Goal: Task Accomplishment & Management: Manage account settings

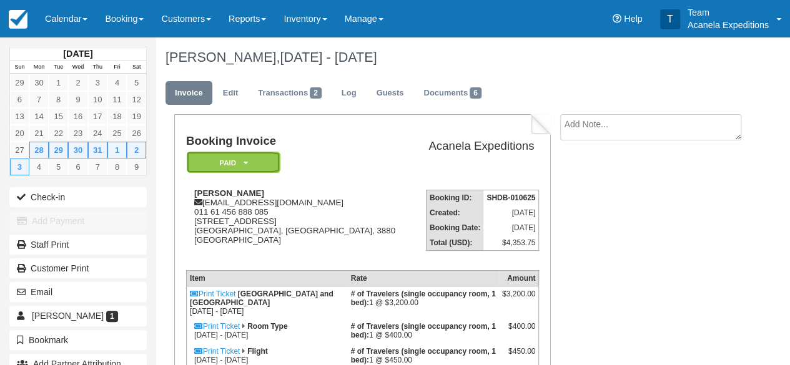
click at [237, 164] on em "Paid" at bounding box center [234, 163] width 94 height 22
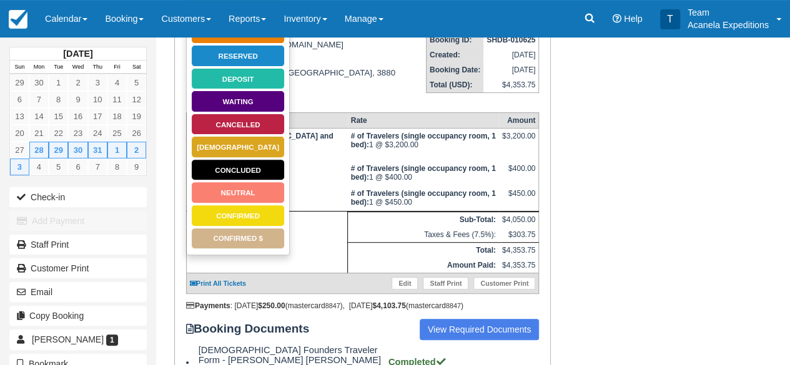
scroll to position [159, 0]
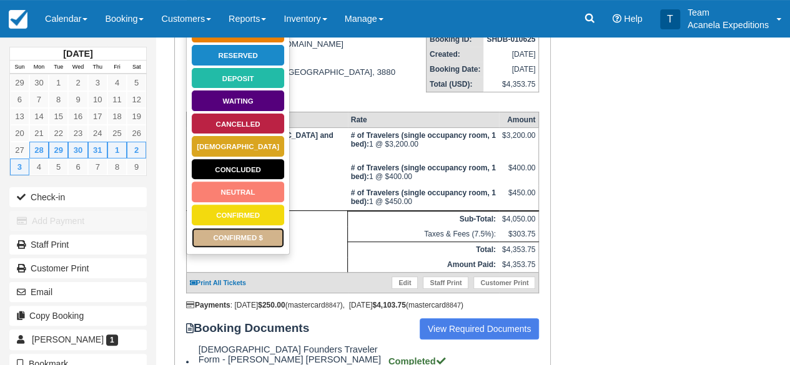
click at [255, 237] on link "CONFIRMED $" at bounding box center [238, 238] width 94 height 22
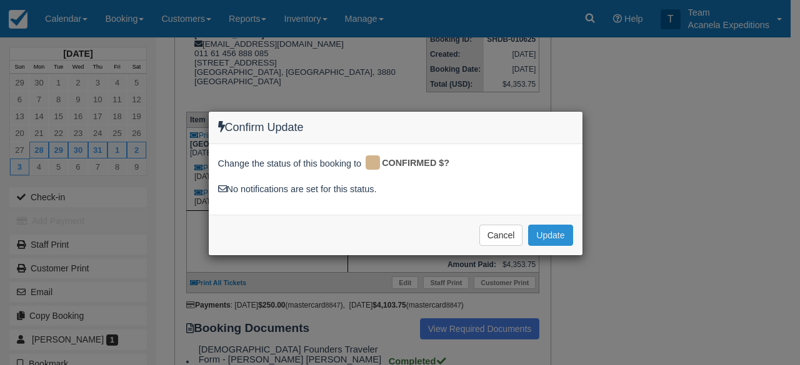
click at [550, 239] on button "Update" at bounding box center [550, 235] width 44 height 21
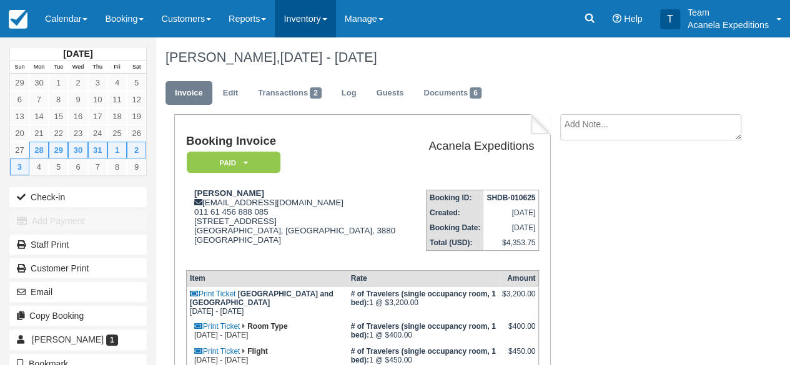
click at [334, 28] on link "Inventory" at bounding box center [305, 18] width 61 height 37
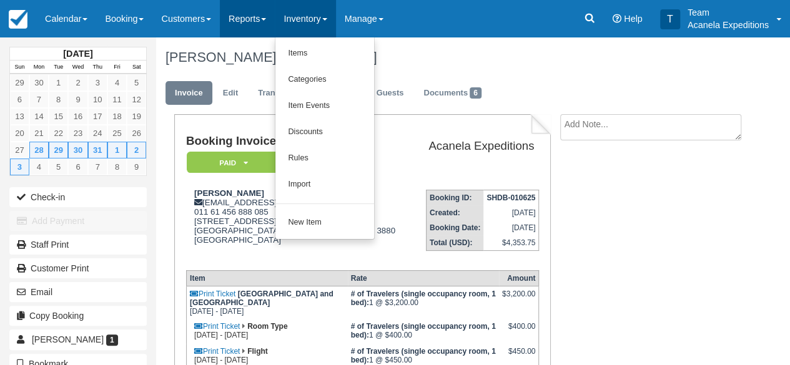
click at [264, 26] on link "Reports" at bounding box center [247, 18] width 55 height 37
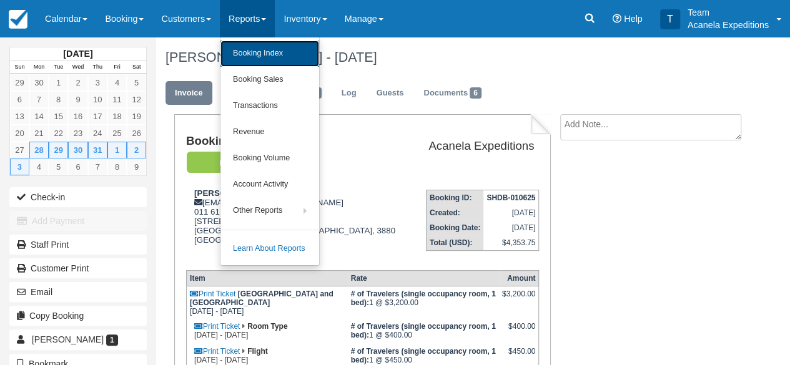
click at [284, 61] on link "Booking Index" at bounding box center [270, 54] width 99 height 26
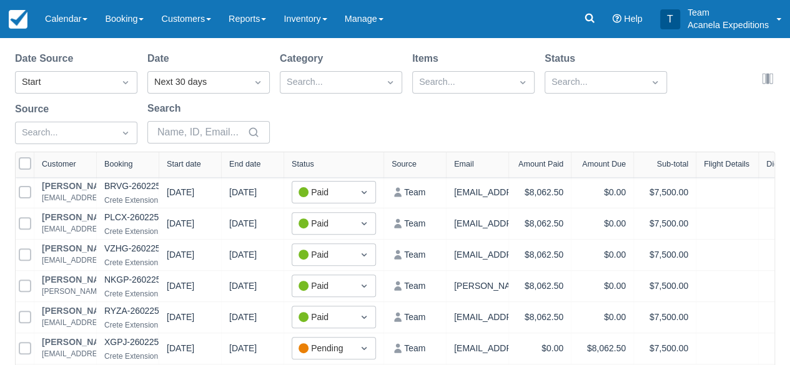
scroll to position [94, 0]
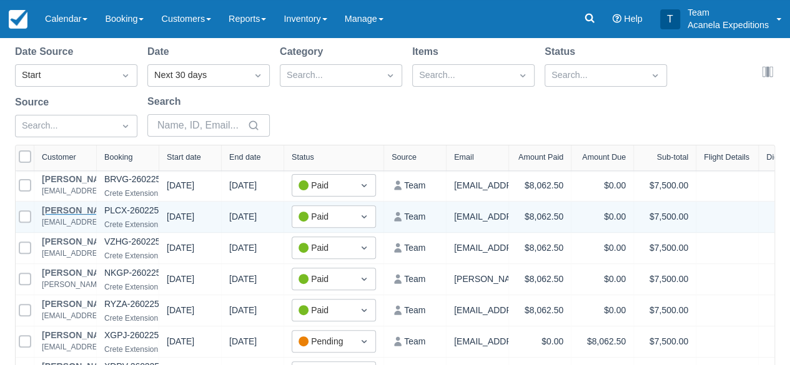
click at [55, 212] on div "Kim Pfeifer" at bounding box center [106, 210] width 128 height 9
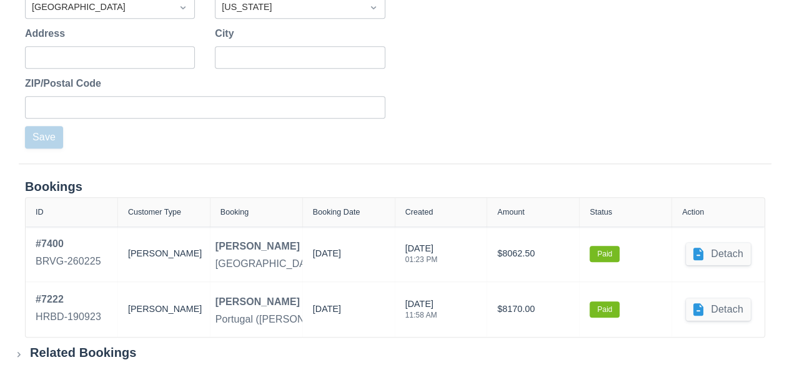
scroll to position [460, 0]
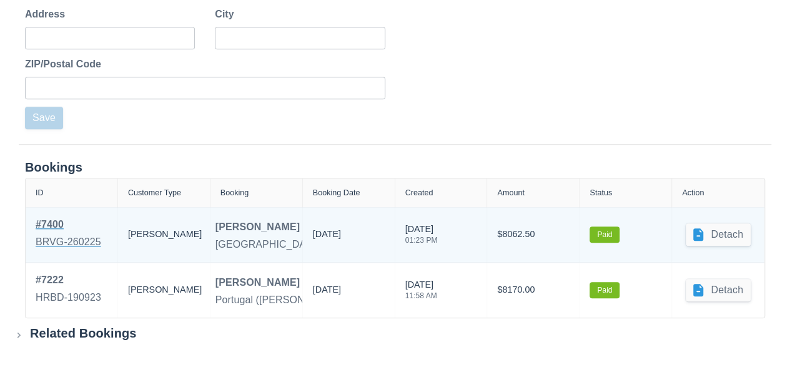
click at [47, 229] on div "# 7400" at bounding box center [69, 224] width 66 height 15
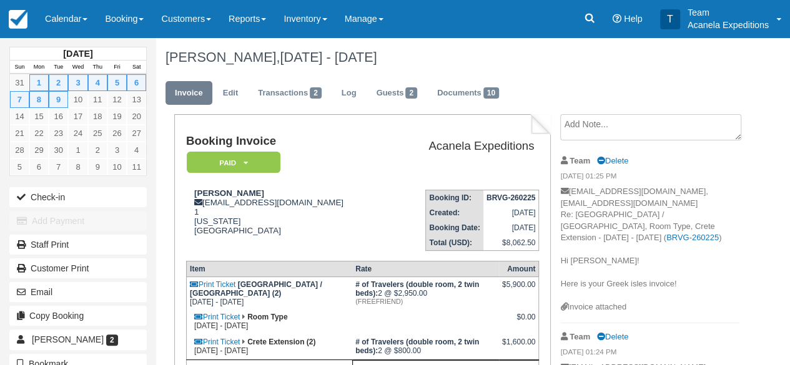
scroll to position [4, 0]
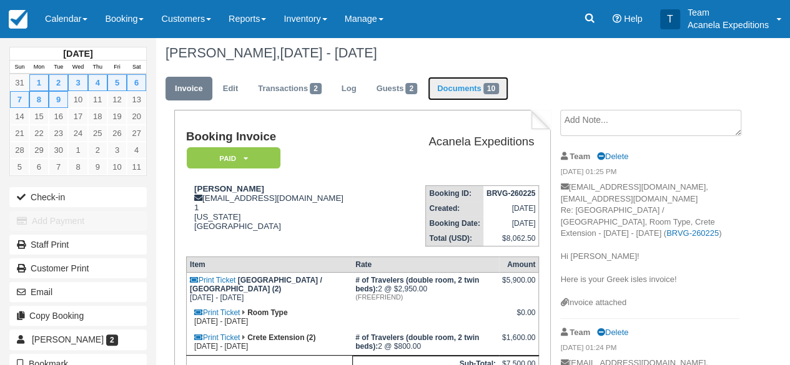
click at [481, 89] on link "Documents 10" at bounding box center [468, 89] width 81 height 24
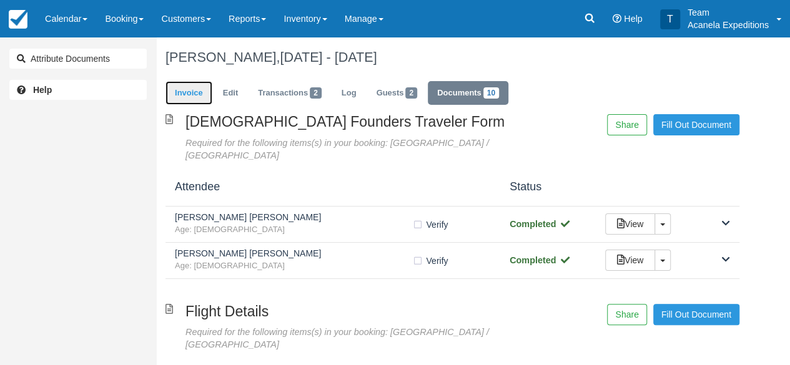
click at [184, 84] on link "Invoice" at bounding box center [189, 93] width 47 height 24
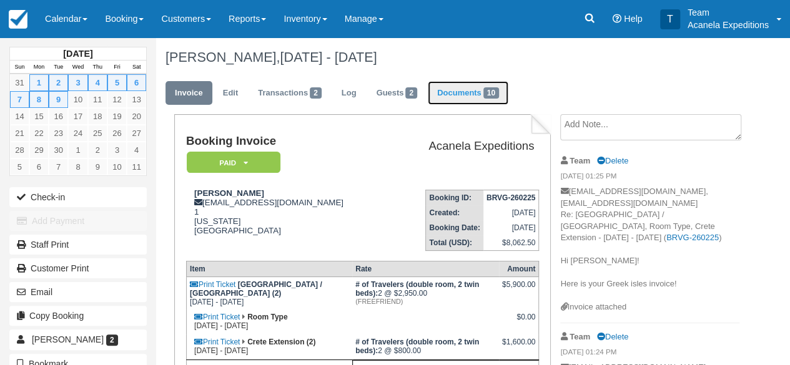
click at [465, 93] on link "Documents 10" at bounding box center [468, 93] width 81 height 24
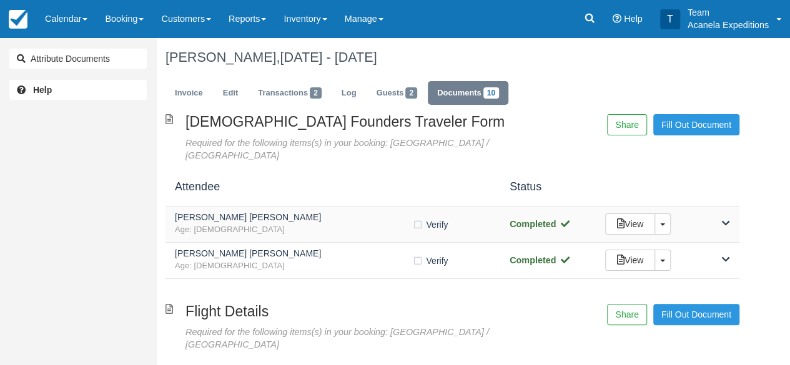
click at [297, 224] on span "Age: 55" at bounding box center [293, 230] width 237 height 12
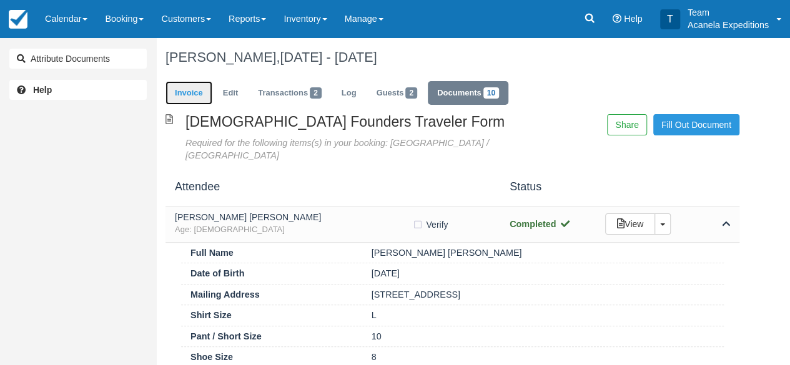
click at [181, 92] on link "Invoice" at bounding box center [189, 93] width 47 height 24
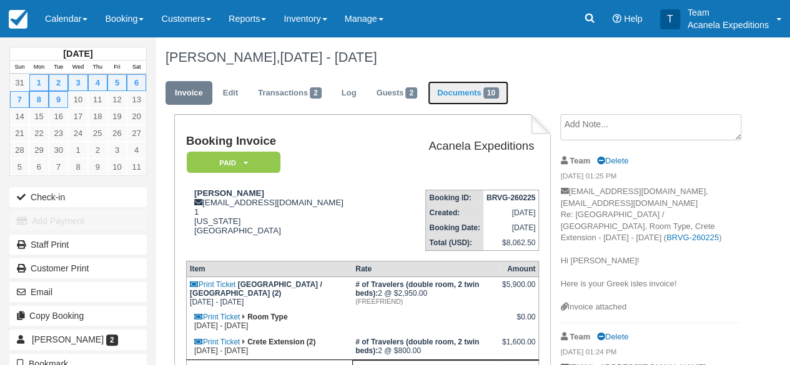
click at [464, 96] on link "Documents 10" at bounding box center [468, 93] width 81 height 24
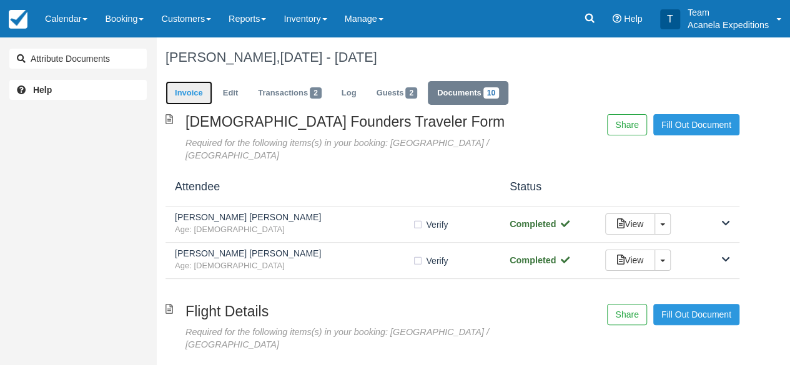
click at [184, 92] on link "Invoice" at bounding box center [189, 93] width 47 height 24
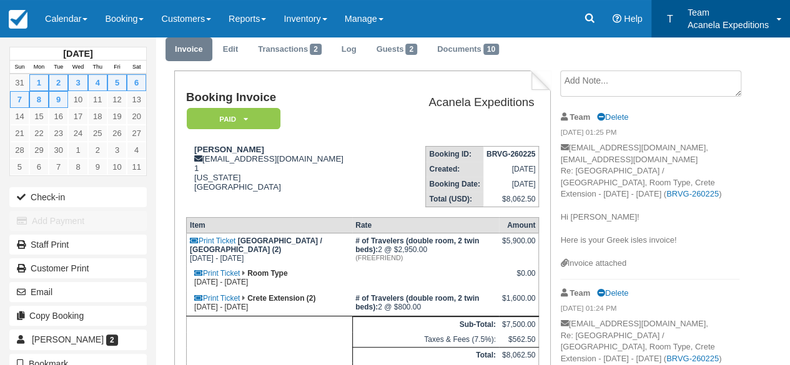
scroll to position [44, 0]
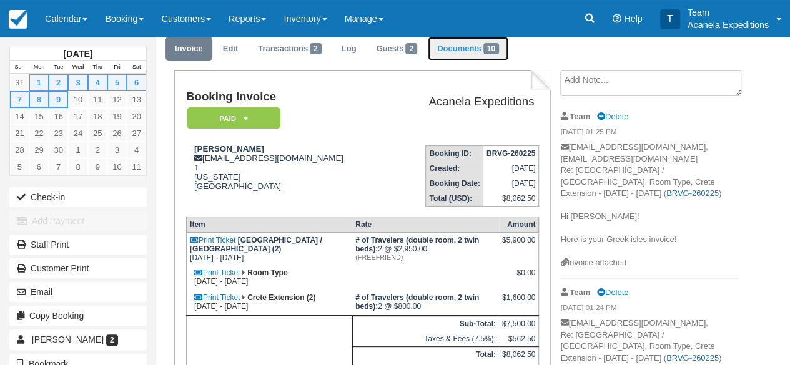
click at [472, 48] on link "Documents 10" at bounding box center [468, 49] width 81 height 24
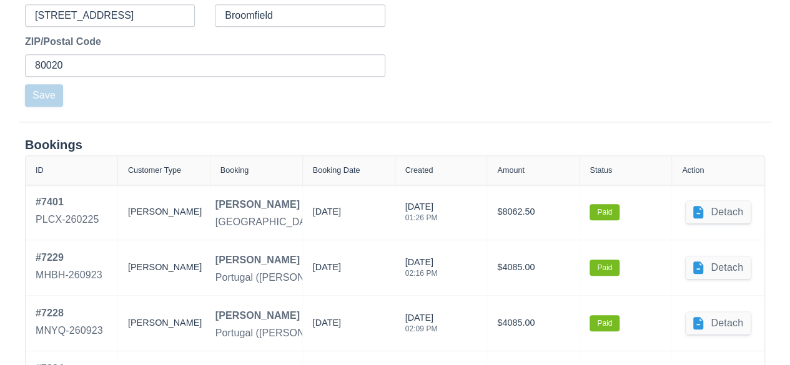
scroll to position [516, 0]
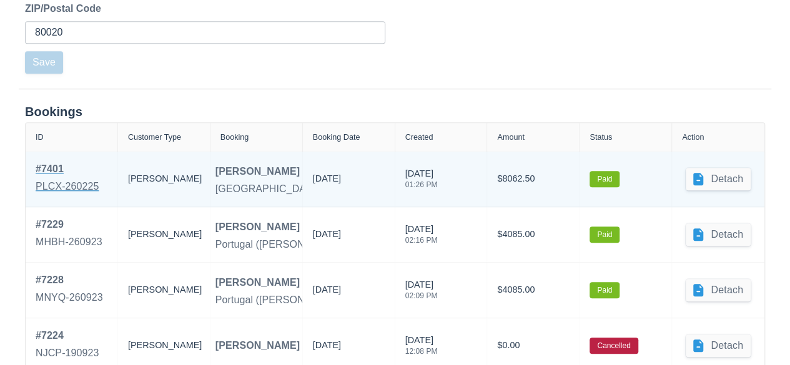
click at [50, 171] on div "# 7401" at bounding box center [67, 169] width 63 height 15
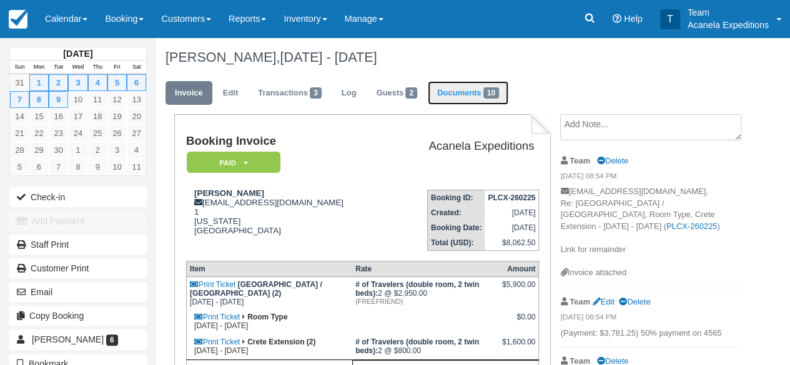
click at [462, 95] on link "Documents 10" at bounding box center [468, 93] width 81 height 24
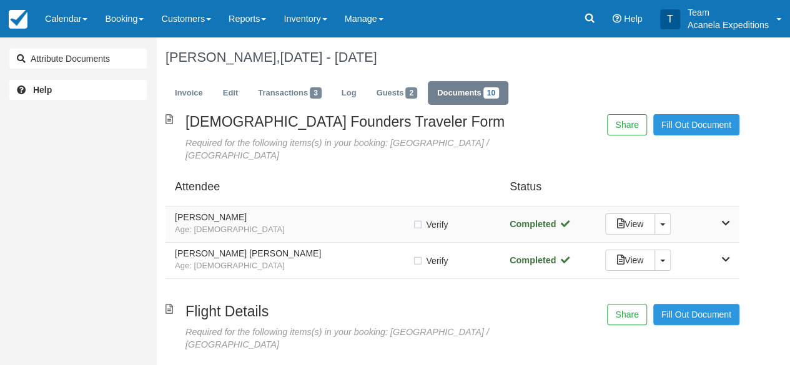
click at [266, 213] on h5 "[PERSON_NAME]" at bounding box center [293, 217] width 237 height 9
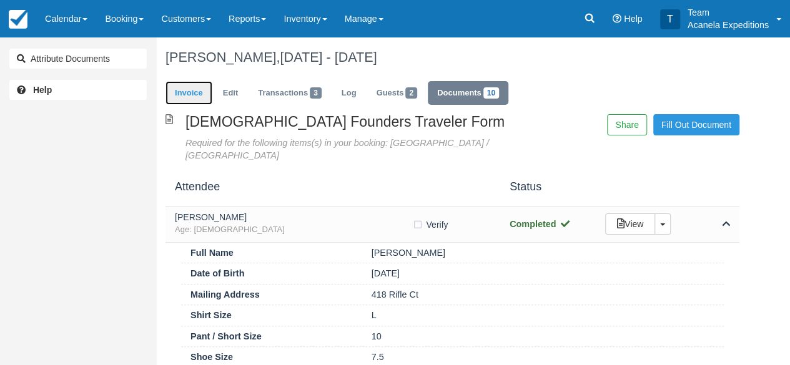
click at [194, 91] on link "Invoice" at bounding box center [189, 93] width 47 height 24
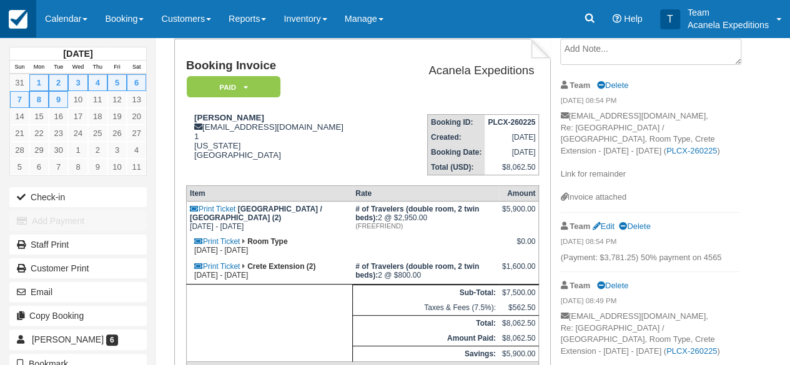
scroll to position [41, 0]
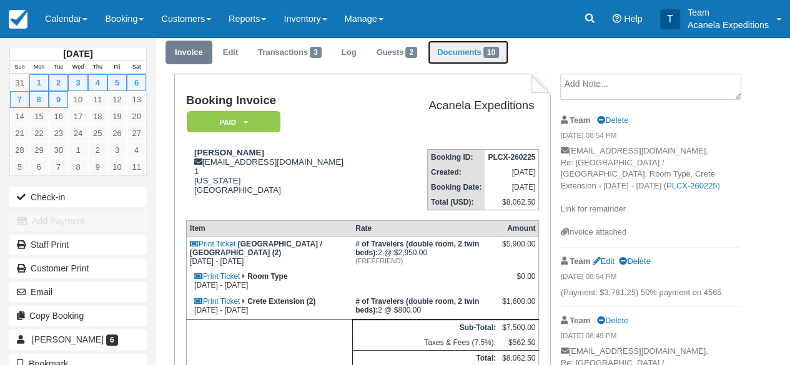
click at [477, 53] on link "Documents 10" at bounding box center [468, 53] width 81 height 24
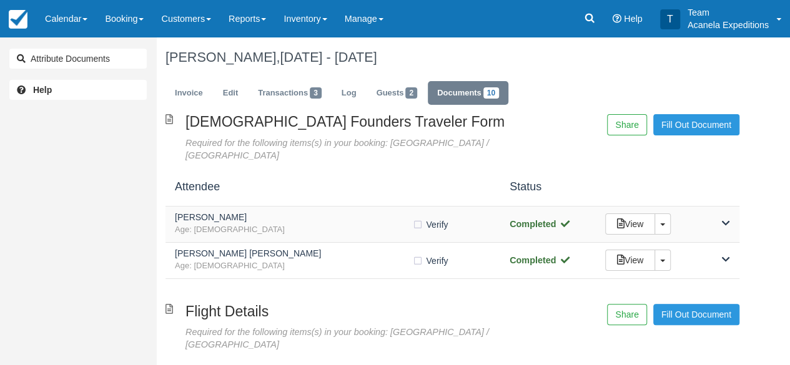
click at [319, 213] on h5 "Kimberly Pfeifer" at bounding box center [293, 217] width 237 height 9
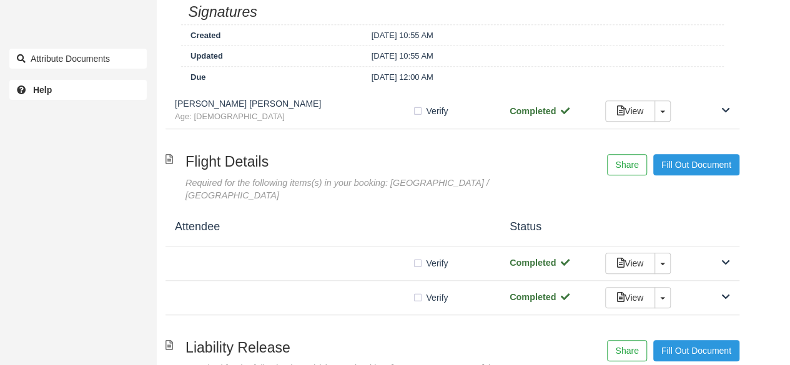
scroll to position [472, 0]
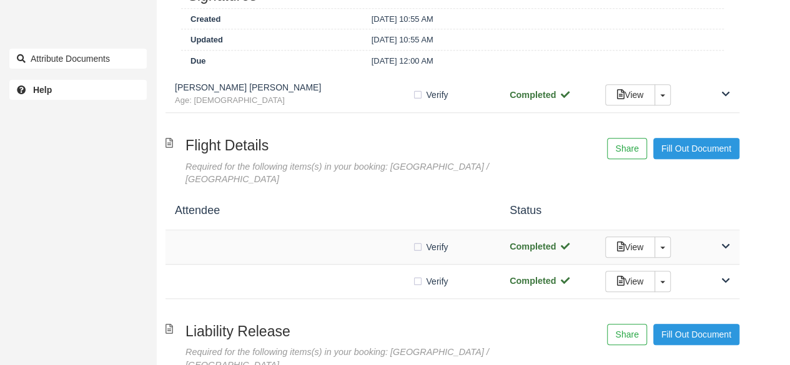
click at [310, 241] on div "Verify Verified" at bounding box center [333, 247] width 316 height 13
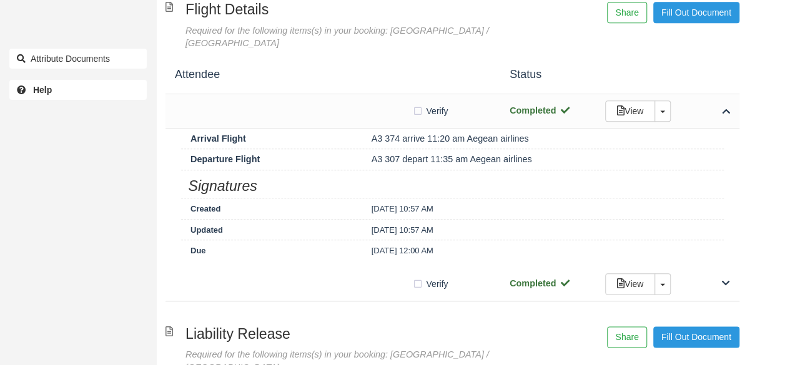
scroll to position [625, 0]
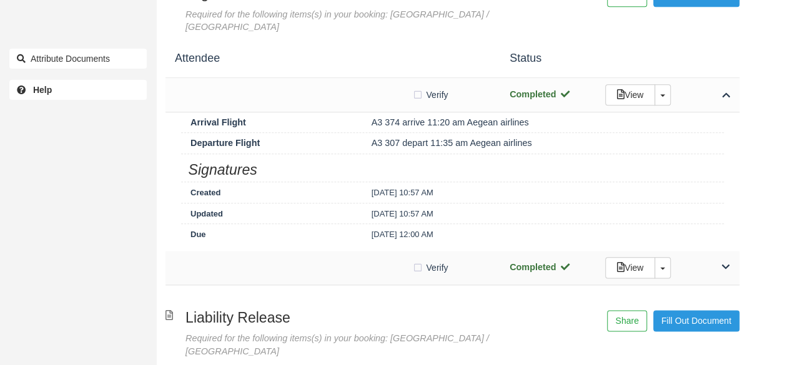
click at [374, 265] on div at bounding box center [293, 268] width 237 height 6
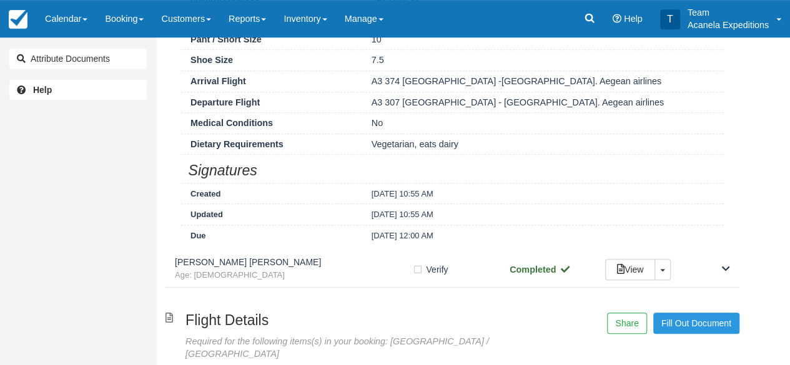
scroll to position [319, 0]
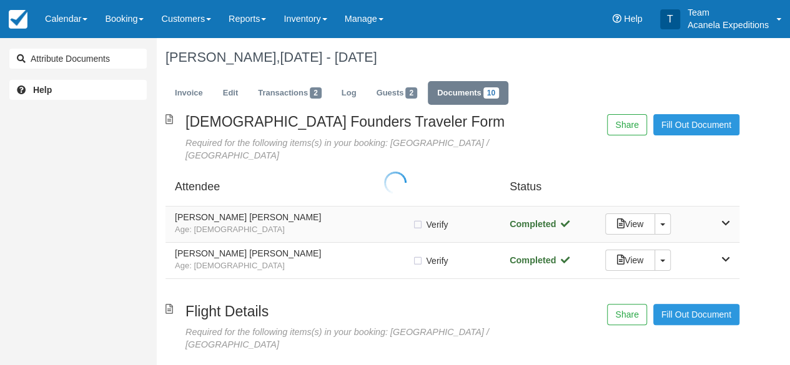
click at [290, 201] on div at bounding box center [395, 182] width 790 height 365
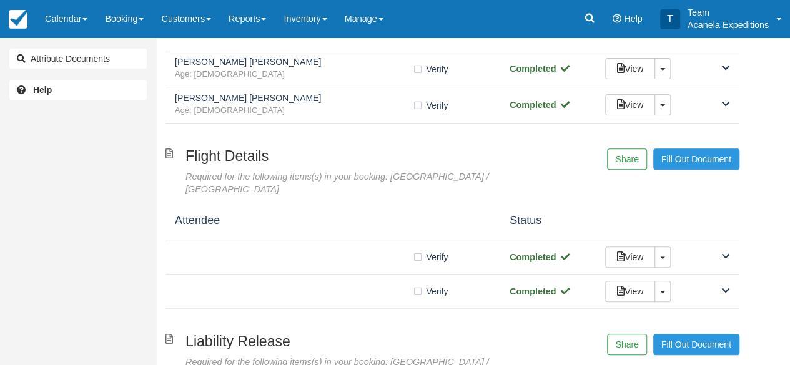
scroll to position [169, 0]
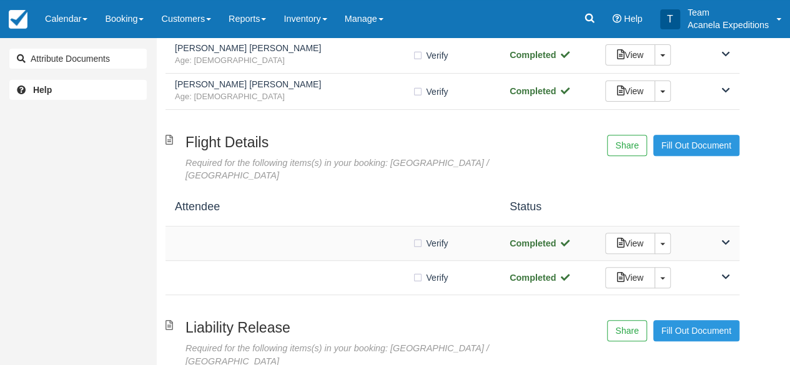
click at [370, 241] on div at bounding box center [293, 244] width 237 height 6
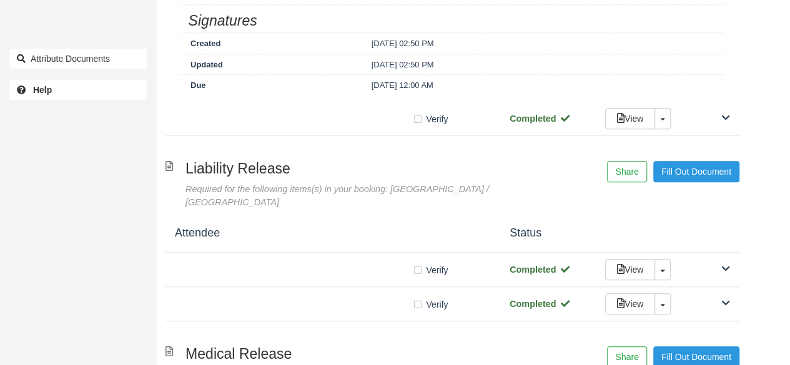
scroll to position [475, 0]
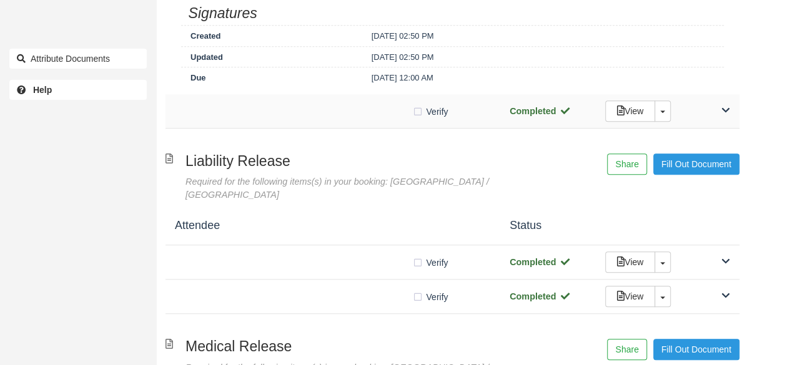
click at [358, 108] on div at bounding box center [293, 111] width 237 height 6
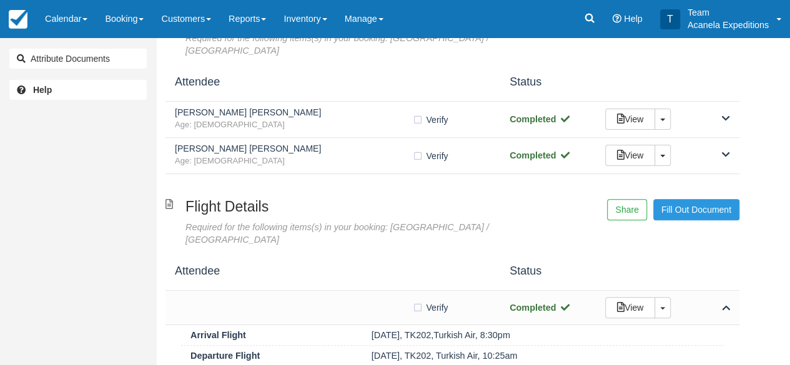
scroll to position [0, 0]
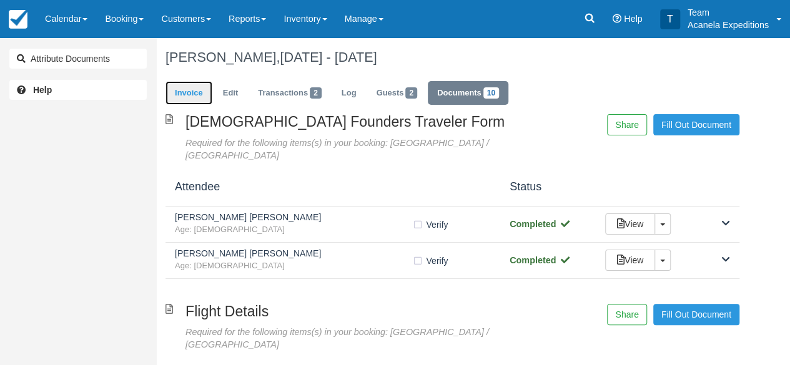
click at [179, 86] on link "Invoice" at bounding box center [189, 93] width 47 height 24
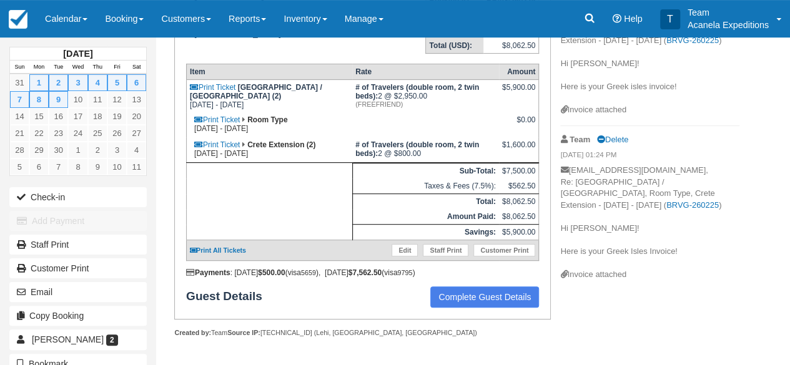
scroll to position [54, 0]
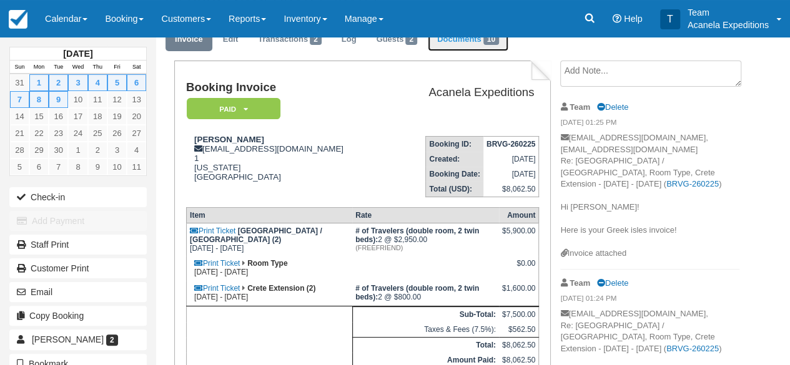
click at [455, 44] on link "Documents 10" at bounding box center [468, 39] width 81 height 24
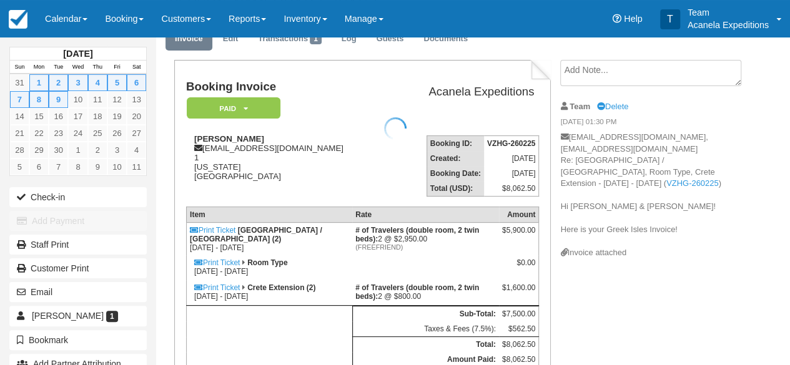
scroll to position [54, 0]
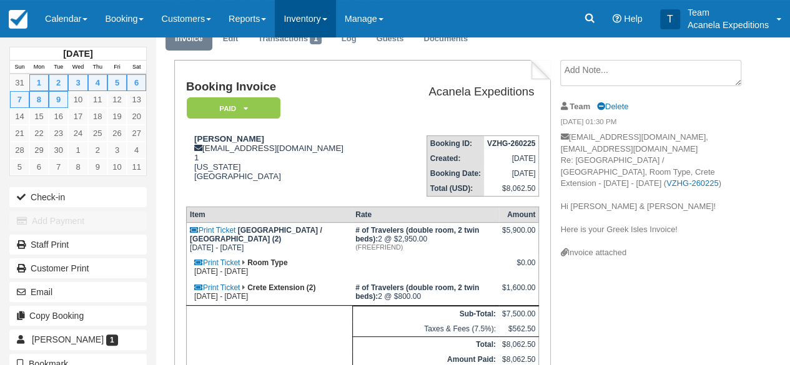
click at [319, 7] on link "Inventory" at bounding box center [305, 18] width 61 height 37
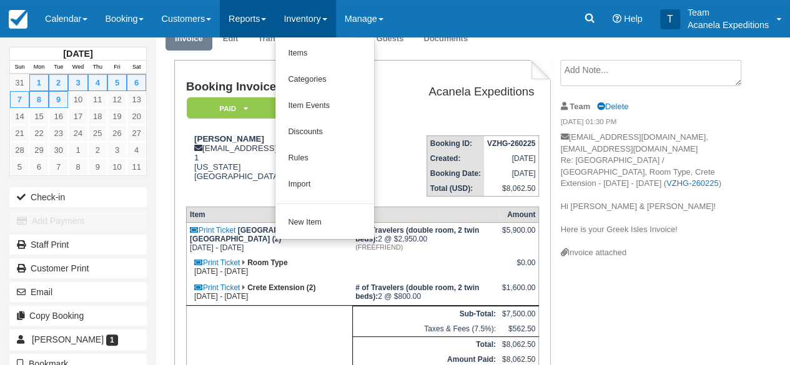
click at [264, 10] on link "Reports" at bounding box center [247, 18] width 55 height 37
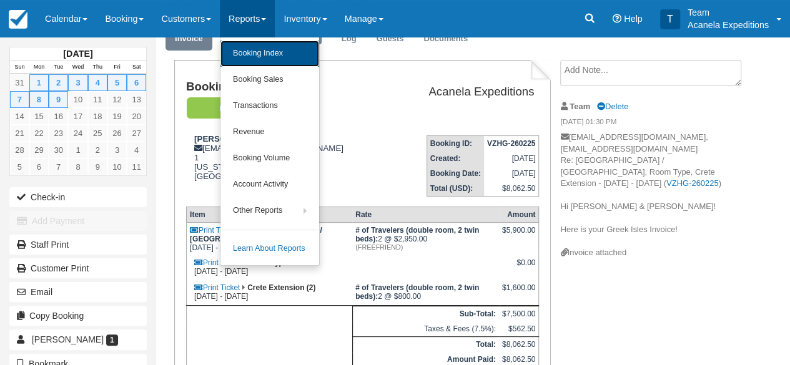
click at [269, 56] on link "Booking Index" at bounding box center [270, 54] width 99 height 26
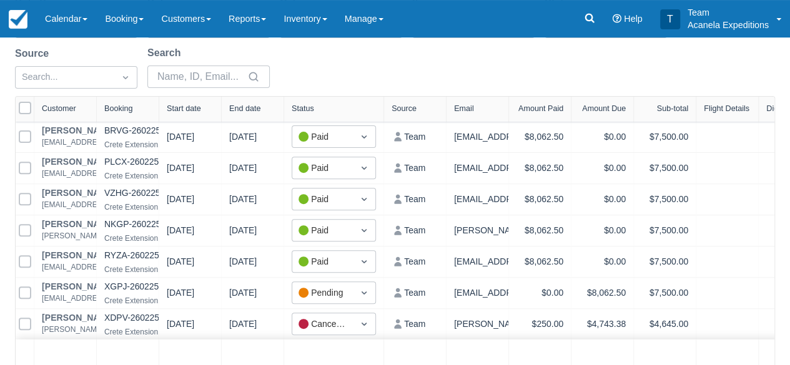
scroll to position [146, 0]
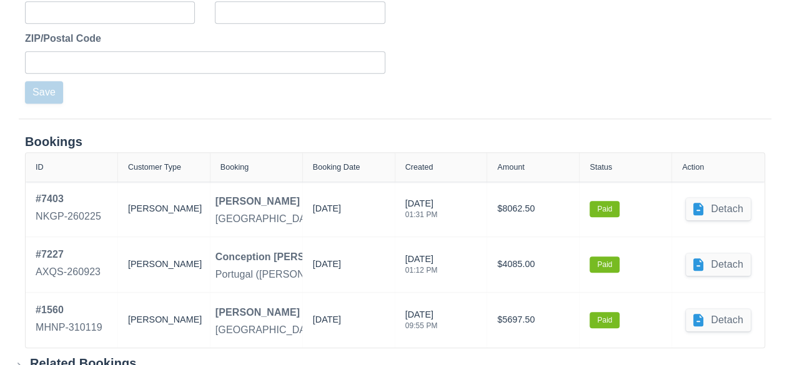
scroll to position [516, 0]
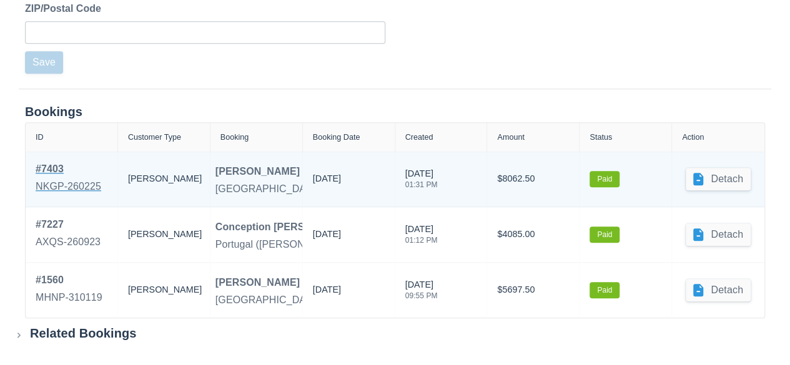
click at [60, 172] on div "# 7403" at bounding box center [69, 169] width 66 height 15
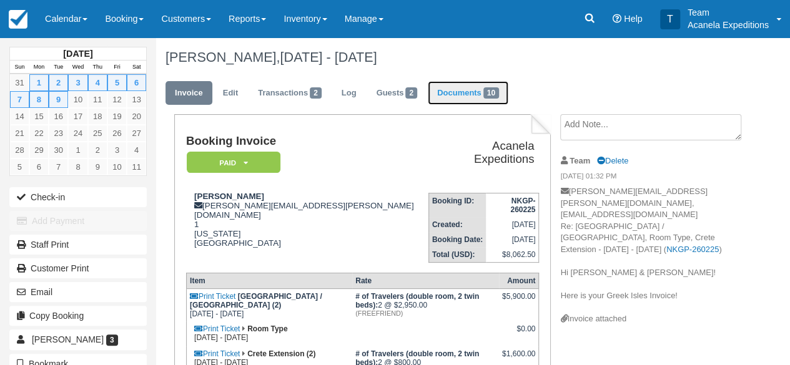
click at [464, 84] on link "Documents 10" at bounding box center [468, 93] width 81 height 24
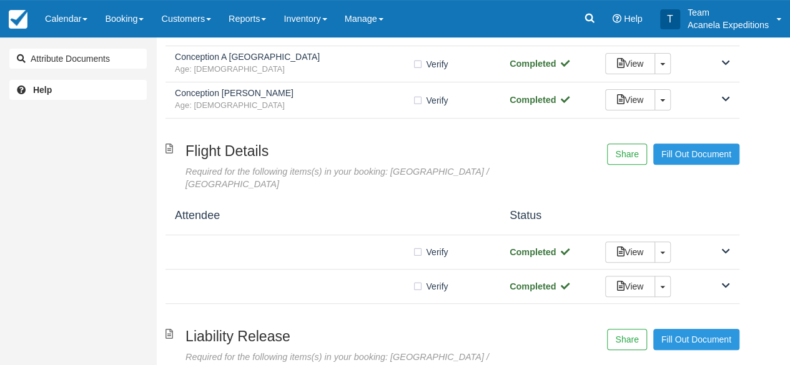
scroll to position [184, 0]
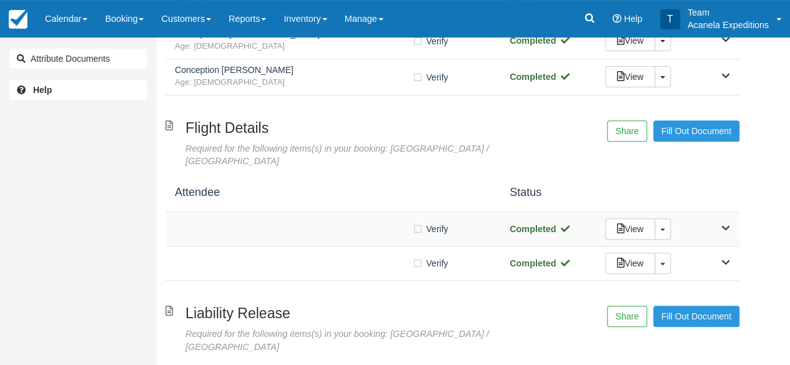
click at [387, 212] on div "Verify Verified Completed View Toggle Dropdown Detach" at bounding box center [453, 229] width 574 height 34
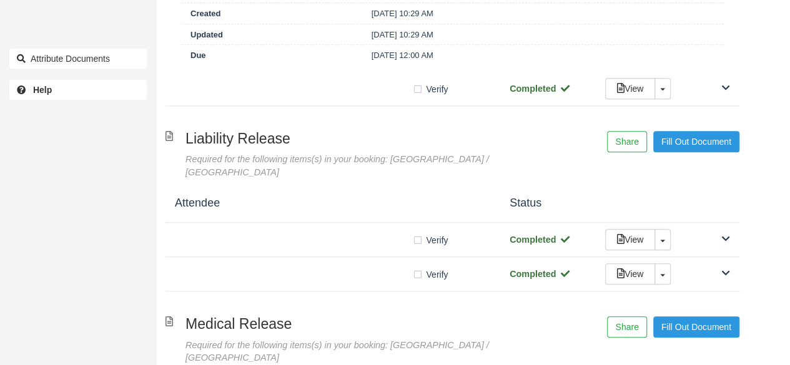
scroll to position [450, 0]
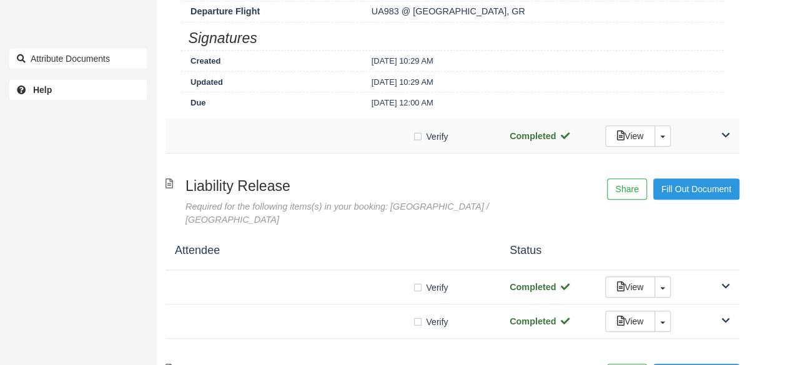
click at [398, 119] on div "Verify Verified Completed View Toggle Dropdown Detach" at bounding box center [453, 136] width 574 height 34
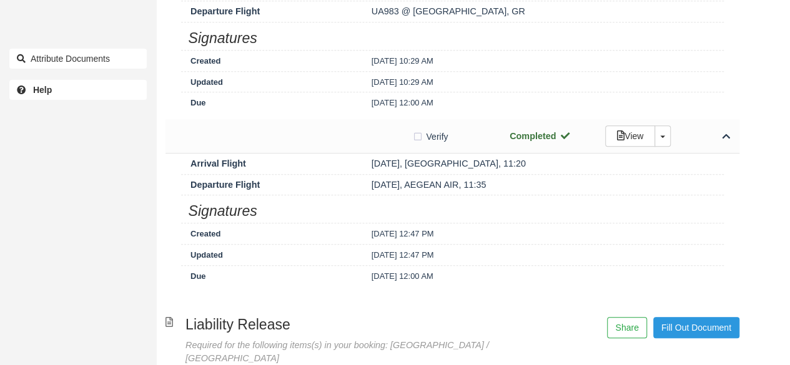
scroll to position [0, 0]
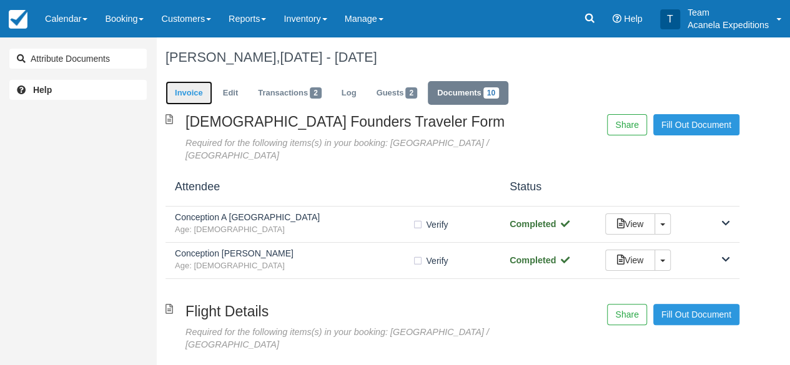
click at [180, 91] on link "Invoice" at bounding box center [189, 93] width 47 height 24
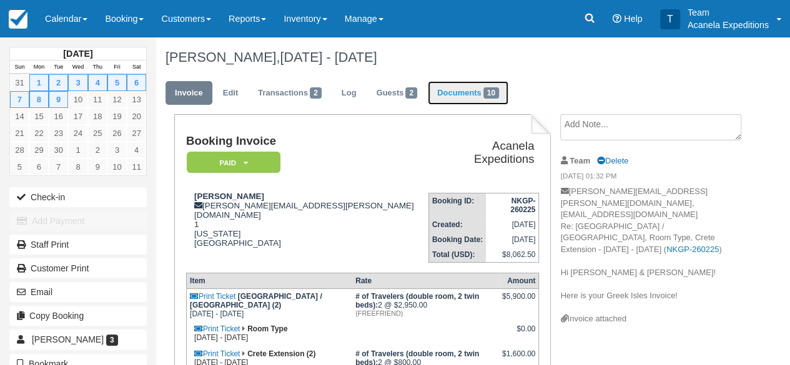
click at [446, 98] on link "Documents 10" at bounding box center [468, 93] width 81 height 24
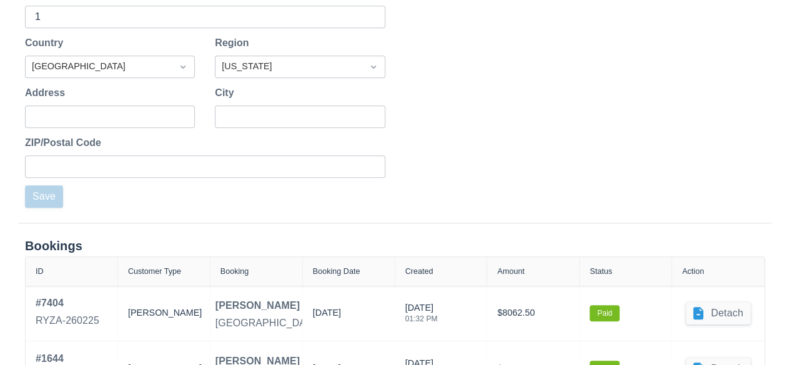
scroll to position [441, 0]
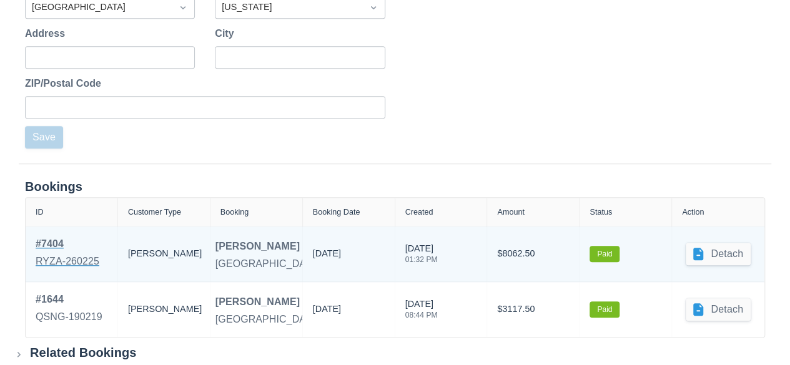
click at [57, 247] on div "# 7404" at bounding box center [68, 244] width 64 height 15
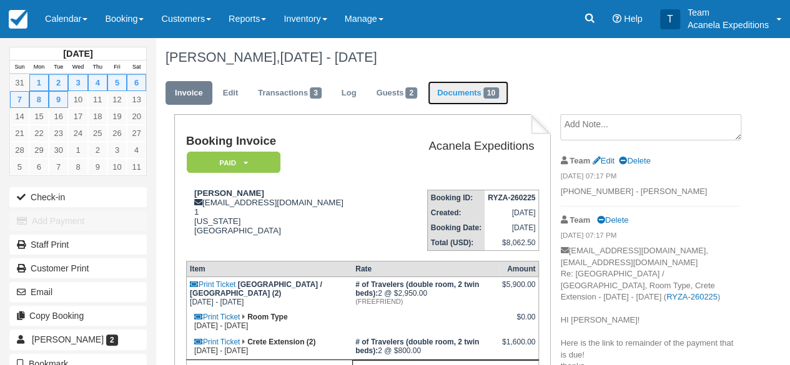
click at [467, 101] on link "Documents 10" at bounding box center [468, 93] width 81 height 24
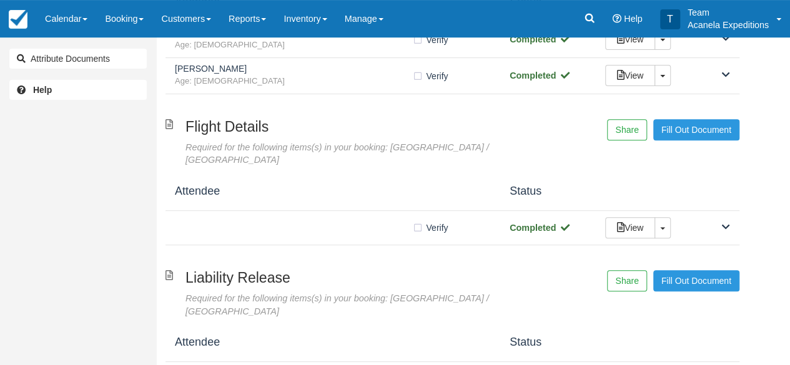
scroll to position [219, 0]
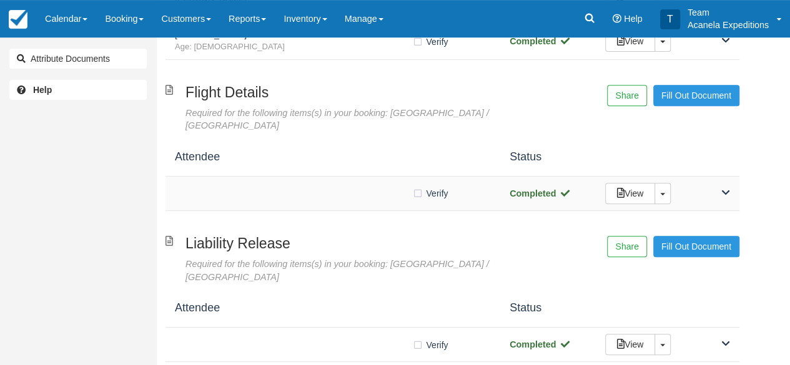
click at [339, 177] on div "Verify Verified Completed View Toggle Dropdown Detach" at bounding box center [453, 194] width 574 height 34
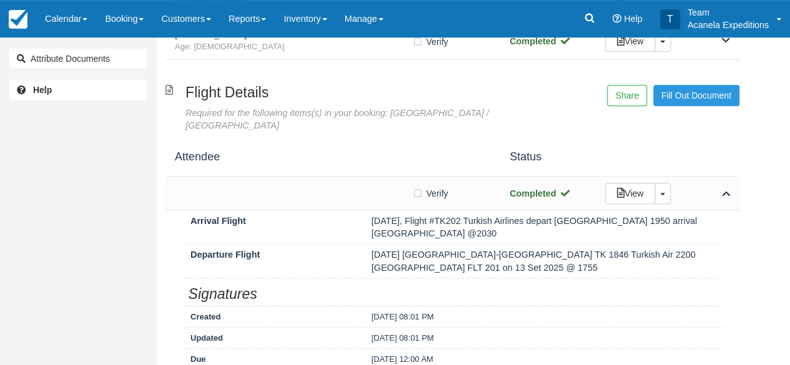
scroll to position [0, 0]
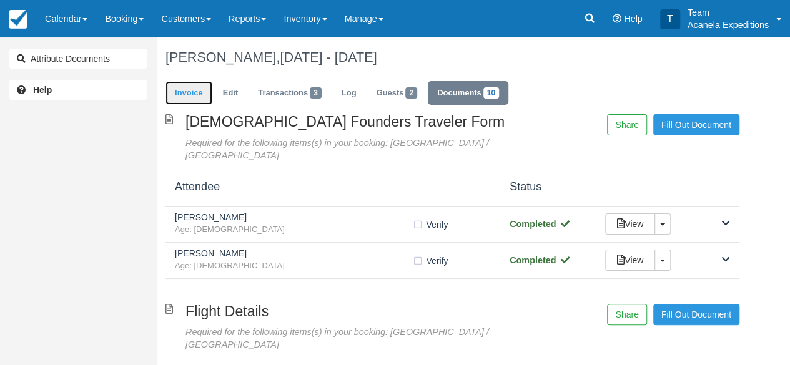
click at [192, 94] on link "Invoice" at bounding box center [189, 93] width 47 height 24
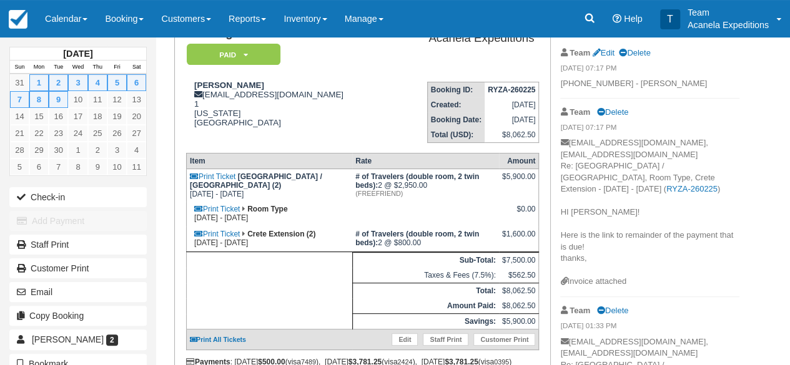
scroll to position [61, 0]
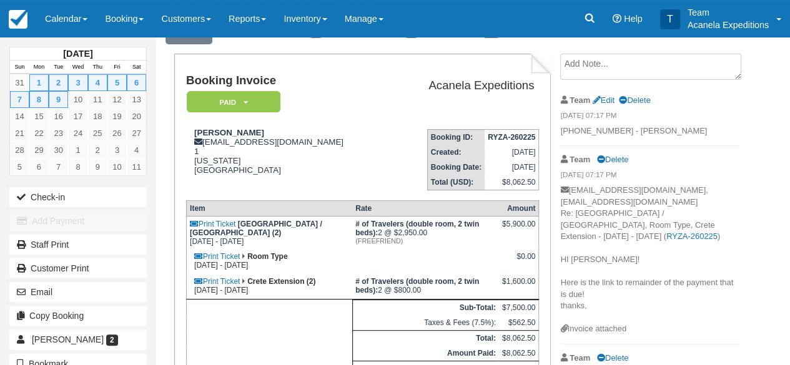
click at [1, 54] on div "September 2025 Sun Mon Tue Wed Thu Fri Sat 31 1 2 3 4 5 6 7 8 9 10 11 12 13 14 …" at bounding box center [78, 182] width 156 height 365
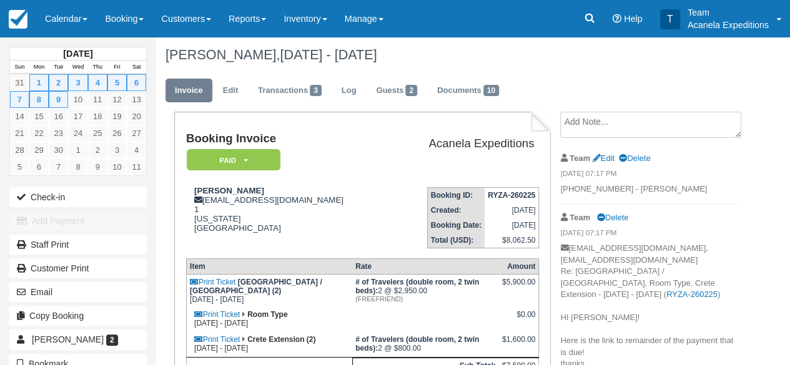
scroll to position [0, 0]
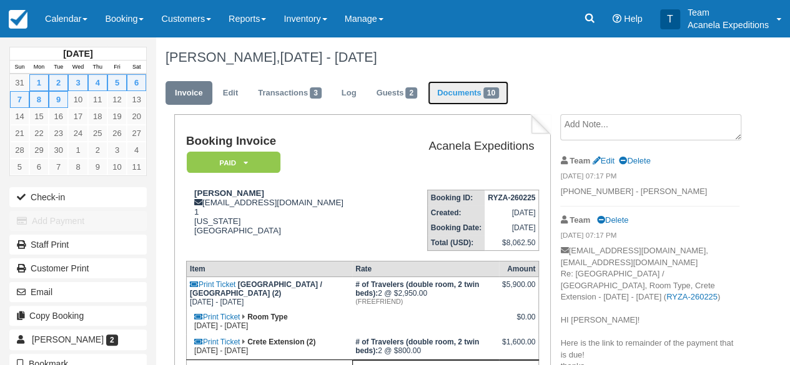
click at [472, 89] on link "Documents 10" at bounding box center [468, 93] width 81 height 24
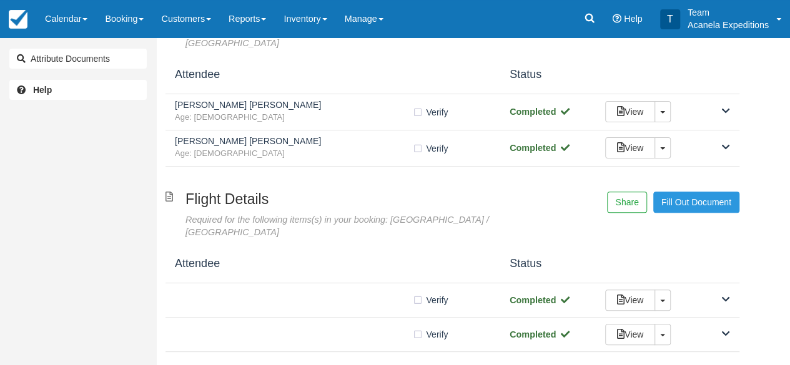
scroll to position [191, 0]
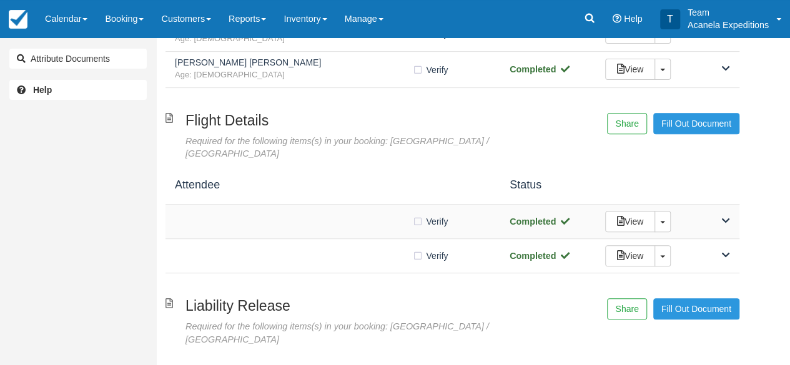
click at [378, 215] on div "Verify Verified" at bounding box center [333, 221] width 316 height 13
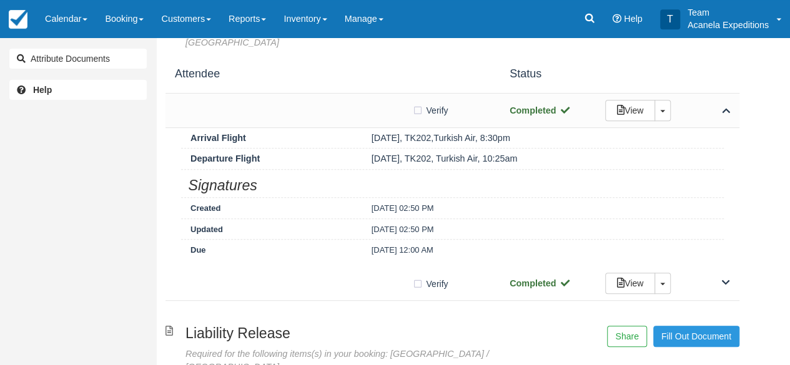
scroll to position [304, 0]
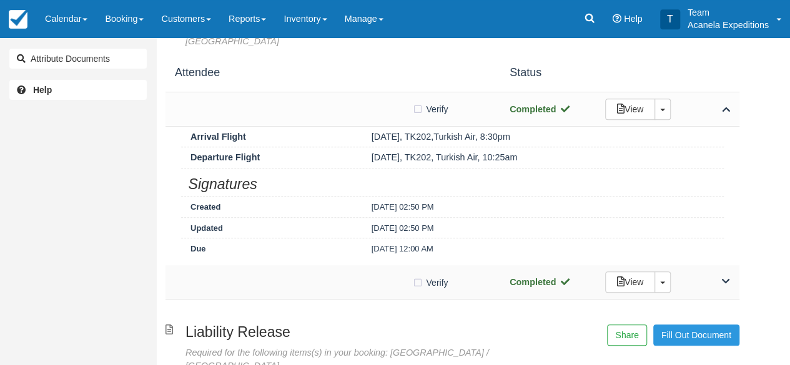
click at [376, 275] on div "Verify Verified" at bounding box center [333, 281] width 316 height 13
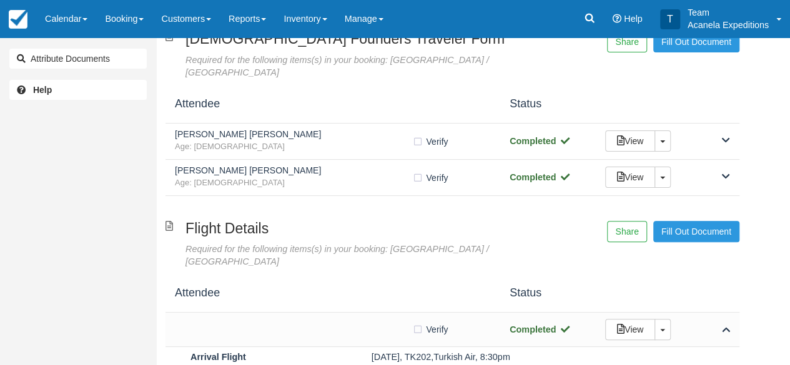
scroll to position [75, 0]
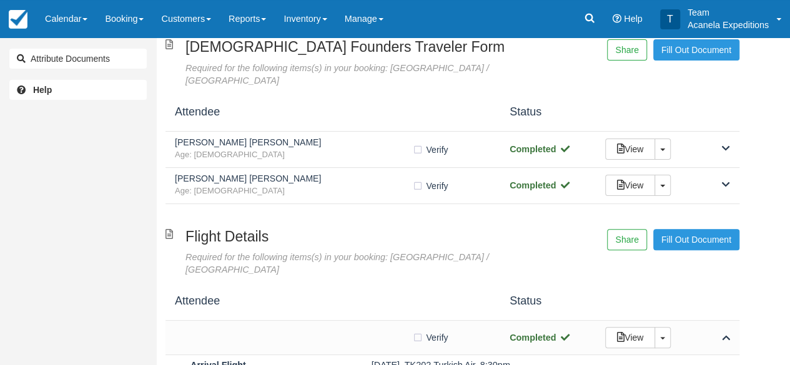
drag, startPoint x: 795, startPoint y: 101, endPoint x: 532, endPoint y: 68, distance: 264.5
click at [532, 68] on div "Female Founders Traveler Form Required for the following items(s) in your booki…" at bounding box center [353, 63] width 395 height 48
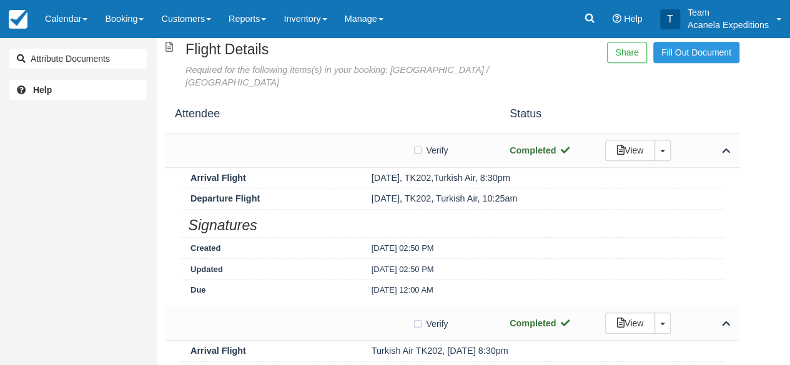
scroll to position [264, 0]
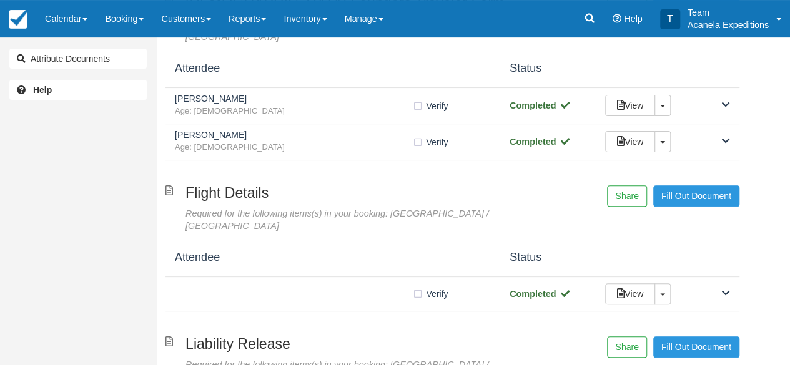
scroll to position [125, 0]
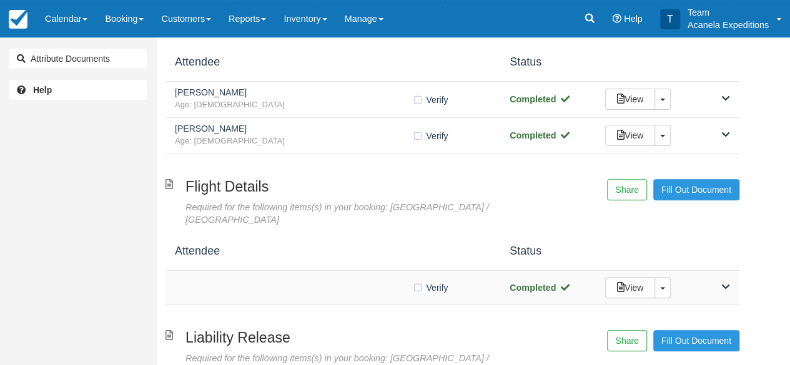
click at [371, 281] on div "Verify Verified" at bounding box center [333, 287] width 316 height 13
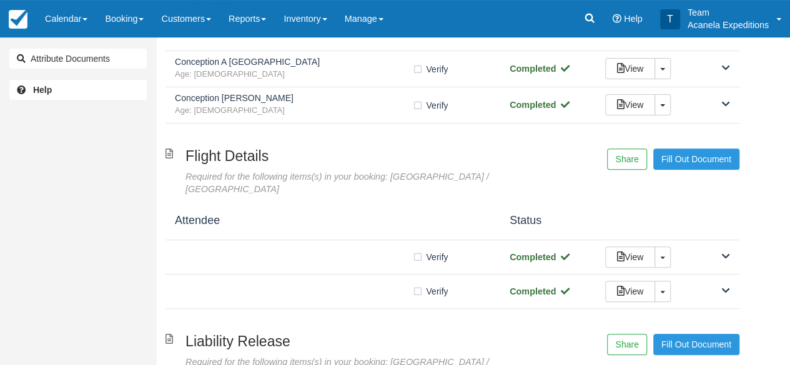
scroll to position [221, 0]
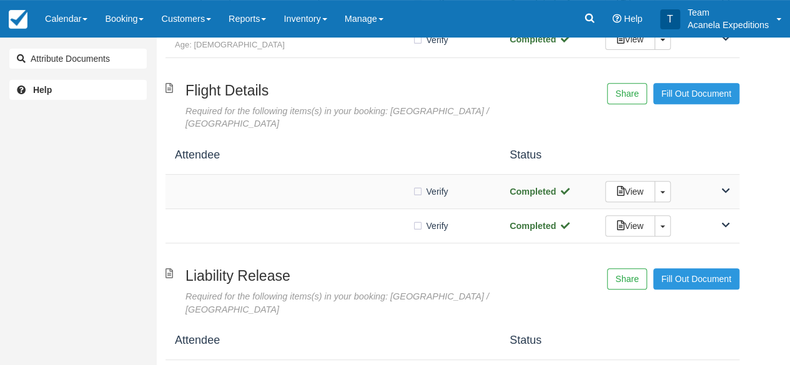
click at [378, 175] on div "Verify Verified Completed View Toggle Dropdown Detach" at bounding box center [453, 192] width 574 height 34
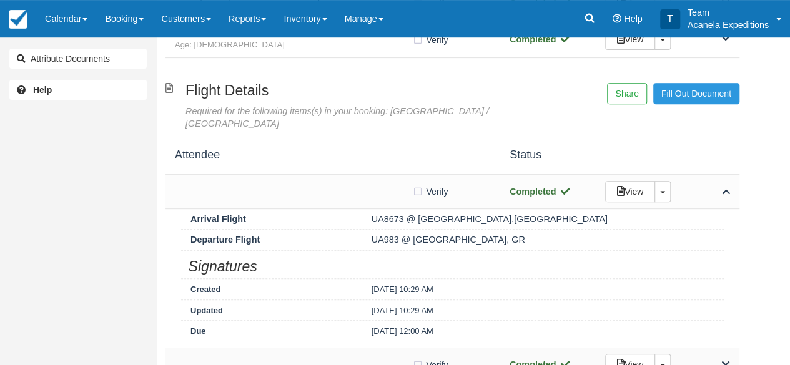
click at [367, 358] on div "Verify Verified" at bounding box center [333, 364] width 316 height 13
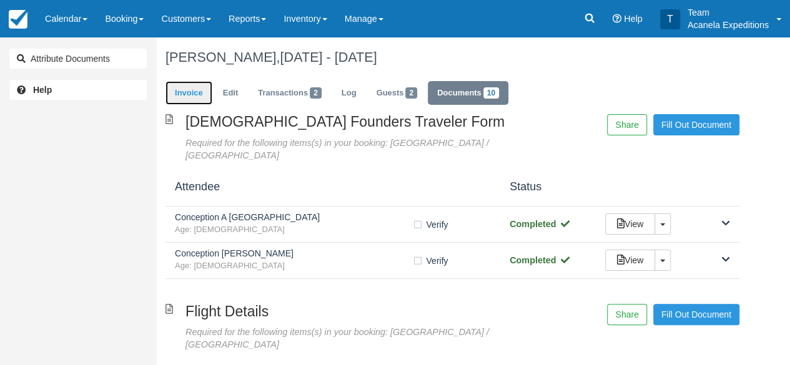
click at [198, 97] on link "Invoice" at bounding box center [189, 93] width 47 height 24
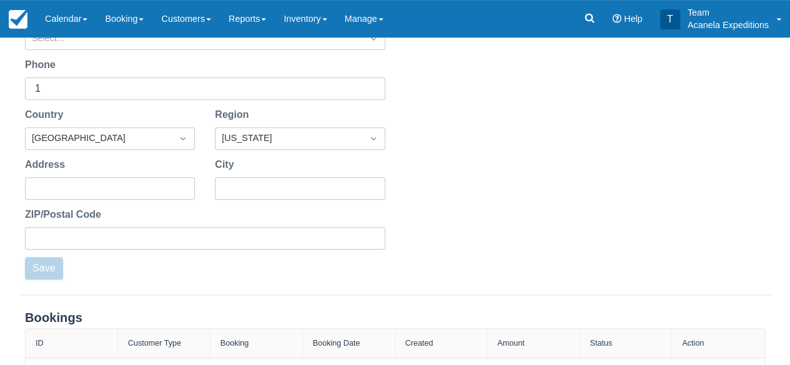
scroll to position [394, 0]
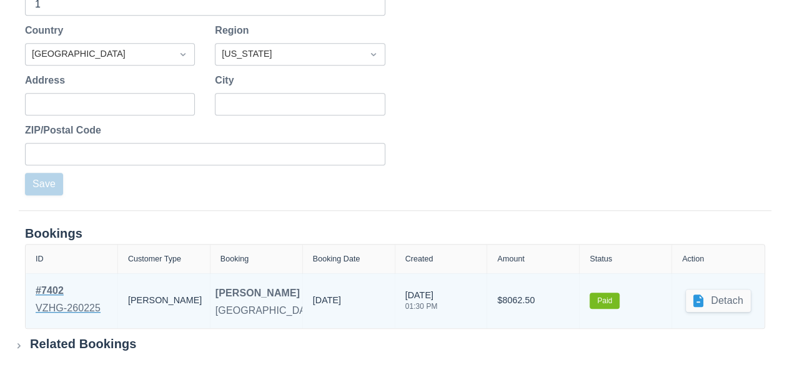
click at [51, 294] on div "# 7402" at bounding box center [68, 291] width 65 height 15
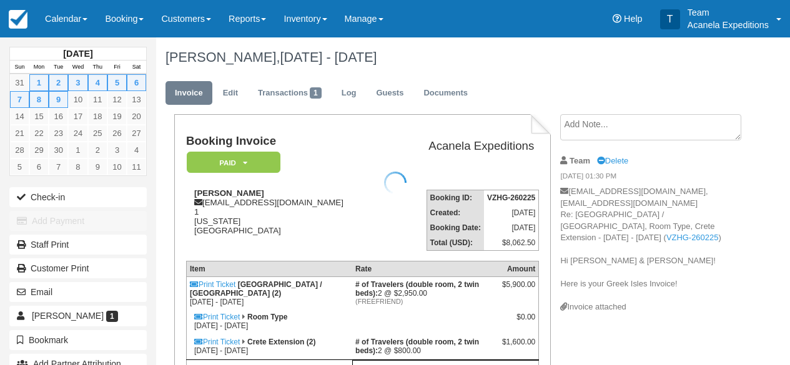
click at [421, 84] on div at bounding box center [395, 182] width 790 height 365
click at [457, 104] on div at bounding box center [395, 182] width 790 height 365
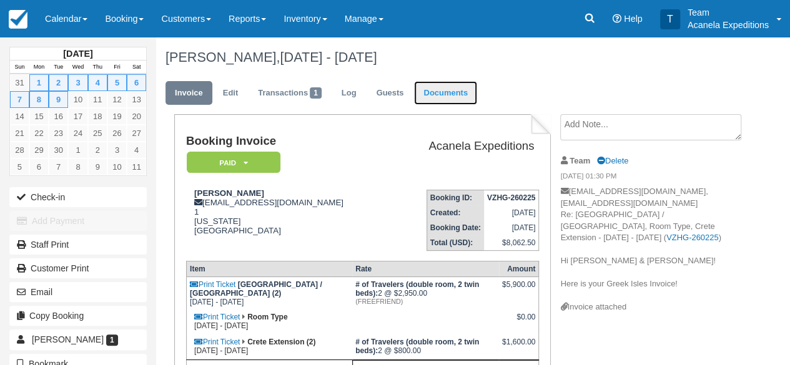
click at [452, 98] on link "Documents" at bounding box center [445, 93] width 63 height 24
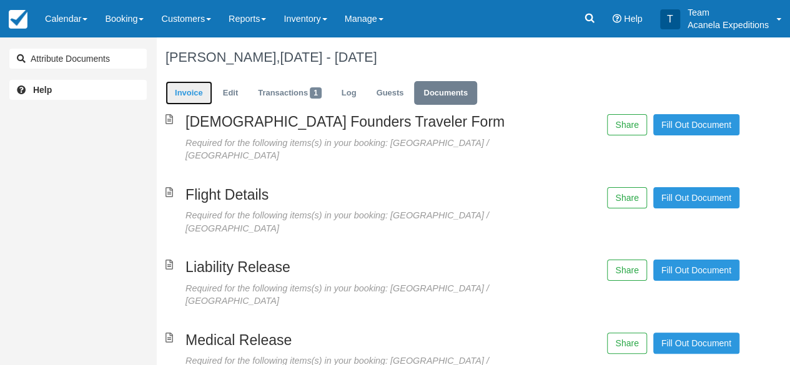
click at [209, 90] on link "Invoice" at bounding box center [189, 93] width 47 height 24
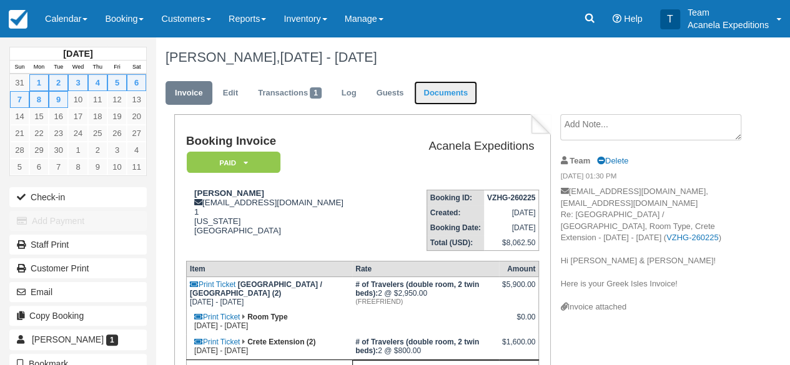
click at [457, 94] on link "Documents" at bounding box center [445, 93] width 63 height 24
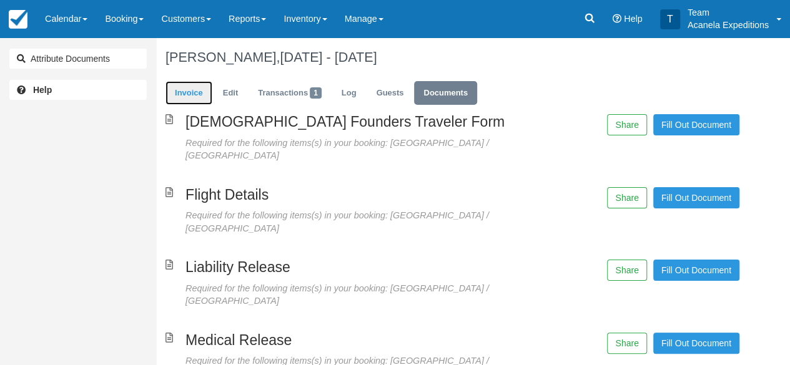
click at [191, 92] on link "Invoice" at bounding box center [189, 93] width 47 height 24
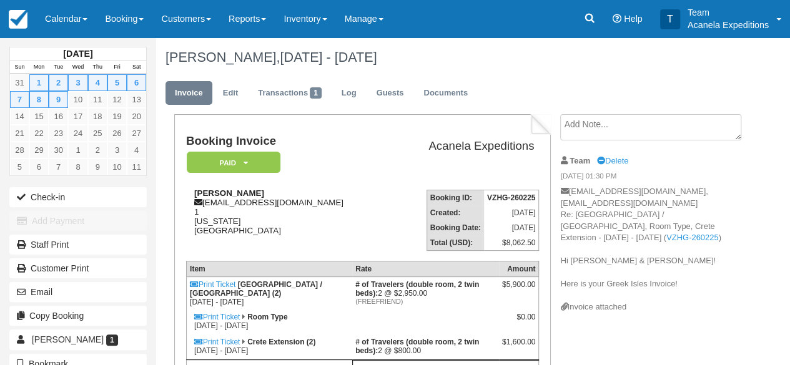
click at [257, 201] on div "[PERSON_NAME] [EMAIL_ADDRESS][DOMAIN_NAME] 1 [US_STATE] [GEOGRAPHIC_DATA]" at bounding box center [288, 212] width 204 height 47
copy div "[EMAIL_ADDRESS][DOMAIN_NAME]"
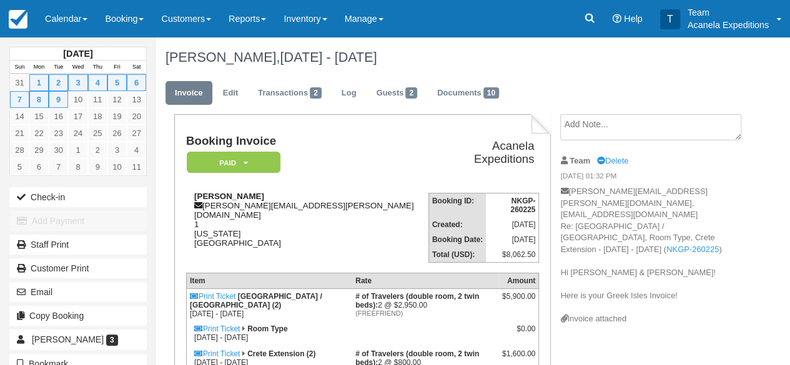
click at [280, 200] on div "[PERSON_NAME] [PERSON_NAME][EMAIL_ADDRESS][PERSON_NAME][DOMAIN_NAME] 1 [US_STAT…" at bounding box center [307, 220] width 242 height 56
